Goal: Transaction & Acquisition: Purchase product/service

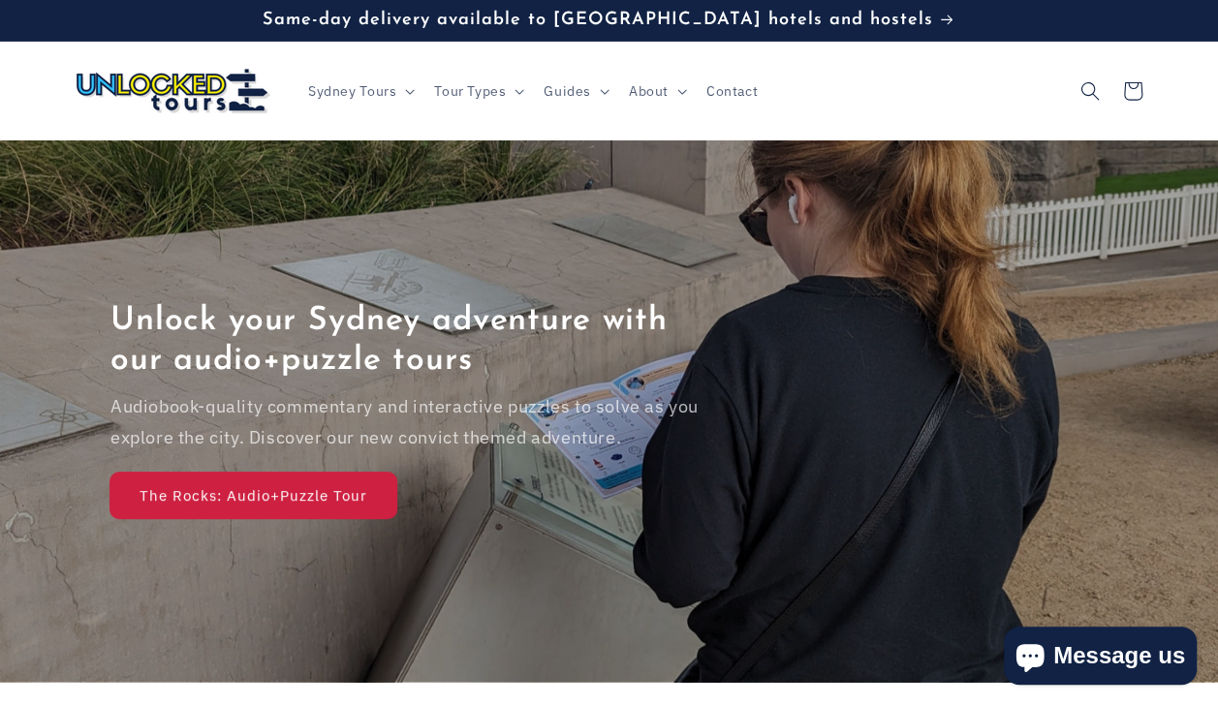
click at [154, 505] on link "The Rocks: Audio+Puzzle Tour" at bounding box center [253, 497] width 286 height 46
